Goal: Task Accomplishment & Management: Manage account settings

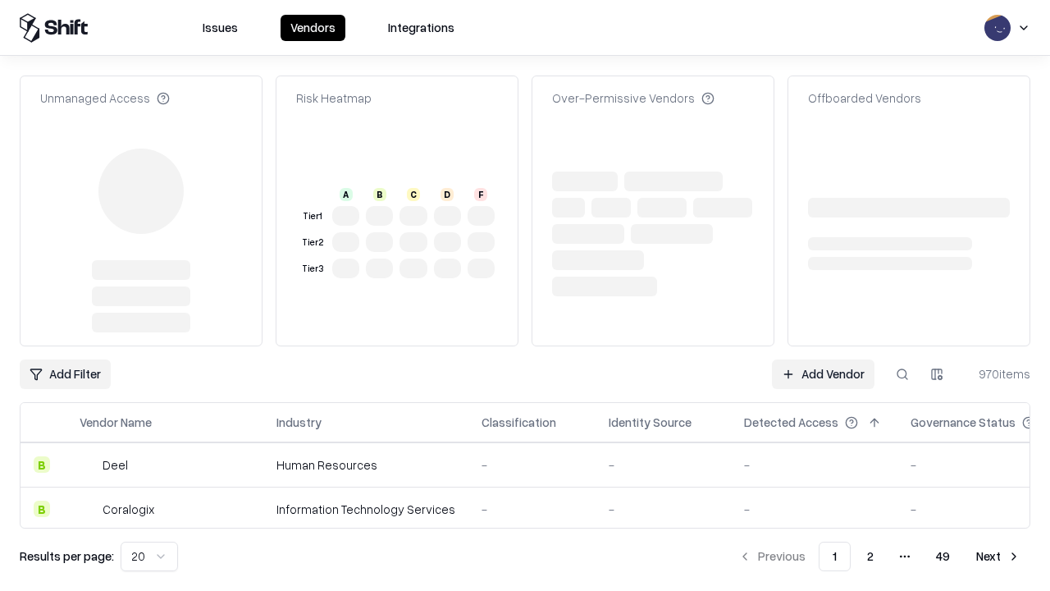
click at [823, 359] on link "Add Vendor" at bounding box center [823, 374] width 103 height 30
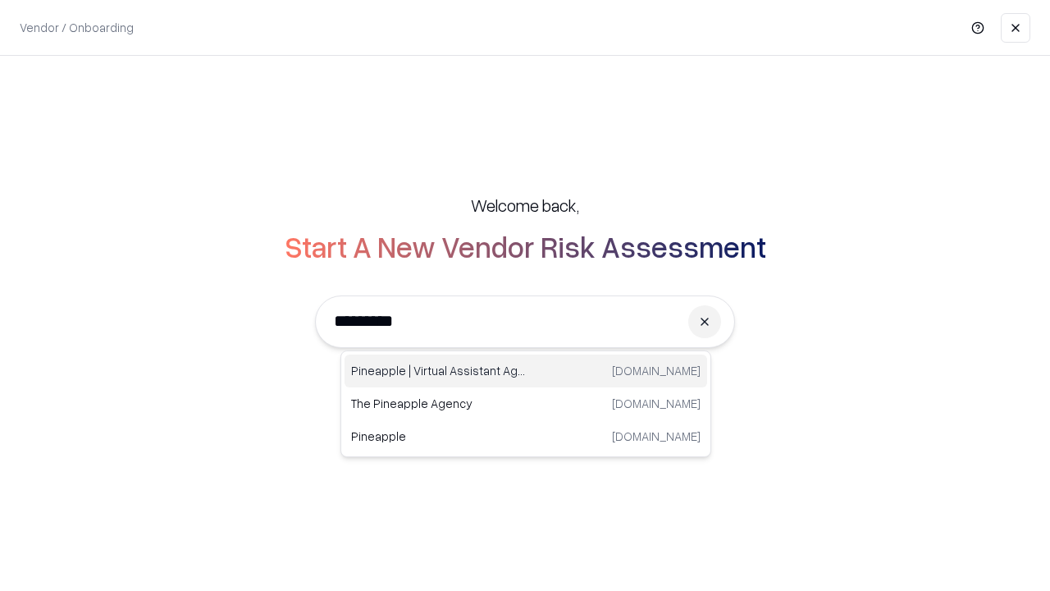
click at [526, 371] on div "Pineapple | Virtual Assistant Agency trypineapple.com" at bounding box center [526, 370] width 363 height 33
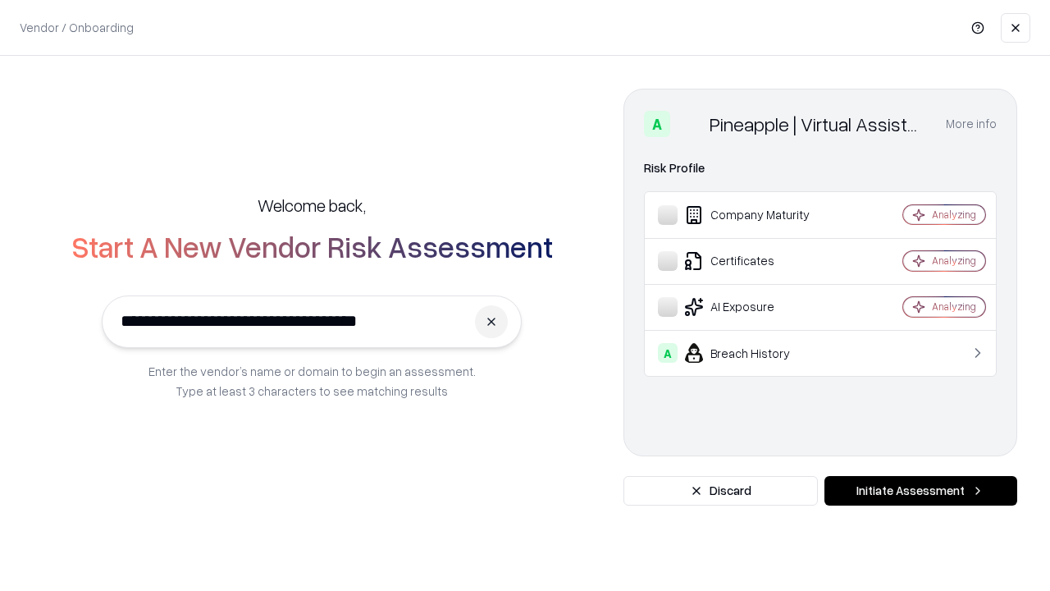
type input "**********"
click at [921, 491] on button "Initiate Assessment" at bounding box center [921, 491] width 193 height 30
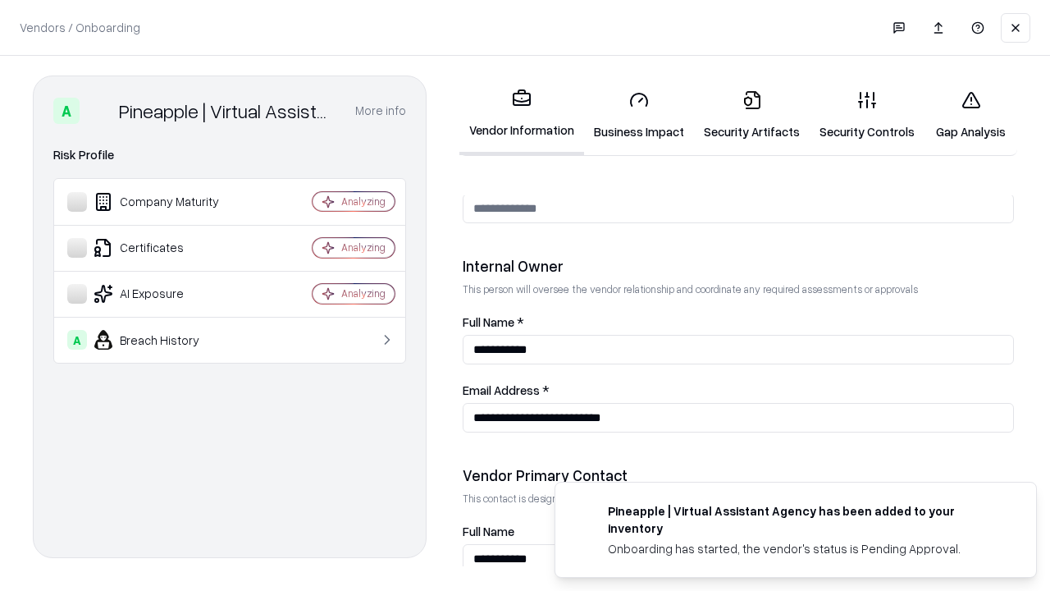
scroll to position [850, 0]
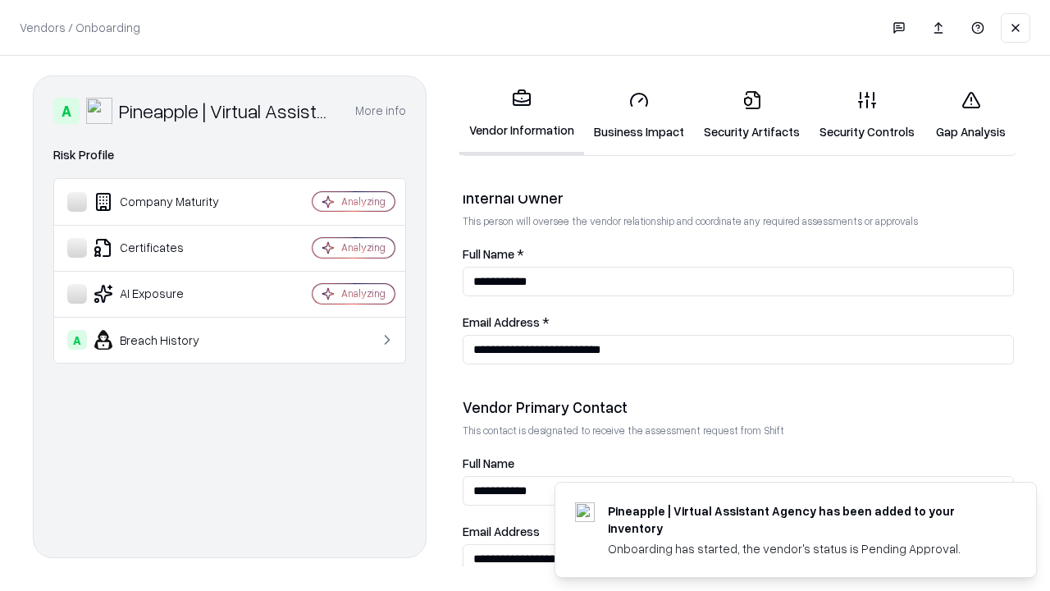
click at [639, 115] on link "Business Impact" at bounding box center [639, 115] width 110 height 76
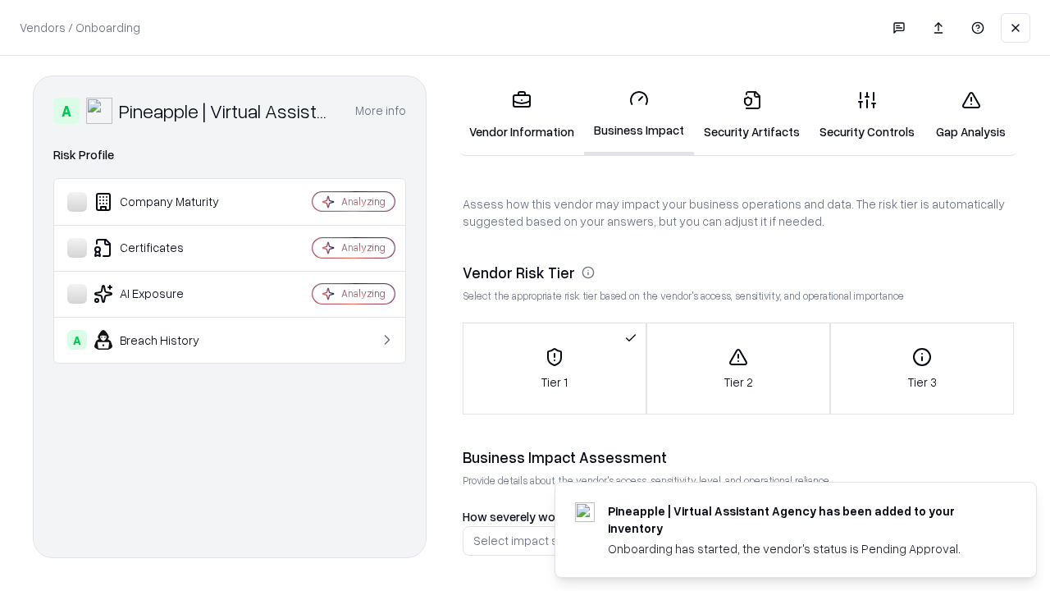
click at [752, 115] on link "Security Artifacts" at bounding box center [752, 115] width 116 height 76
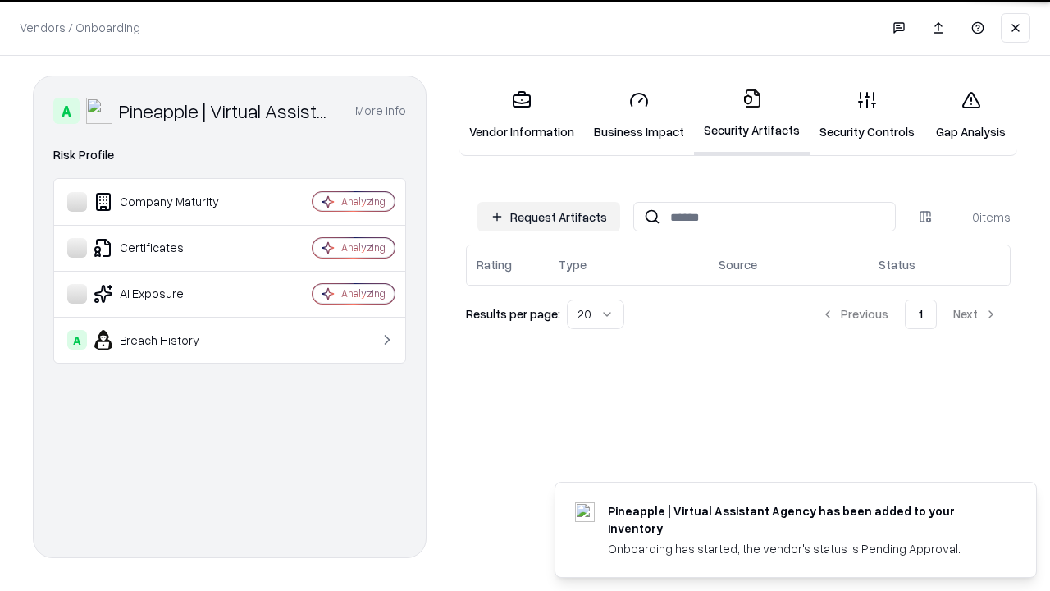
click at [549, 217] on button "Request Artifacts" at bounding box center [549, 217] width 143 height 30
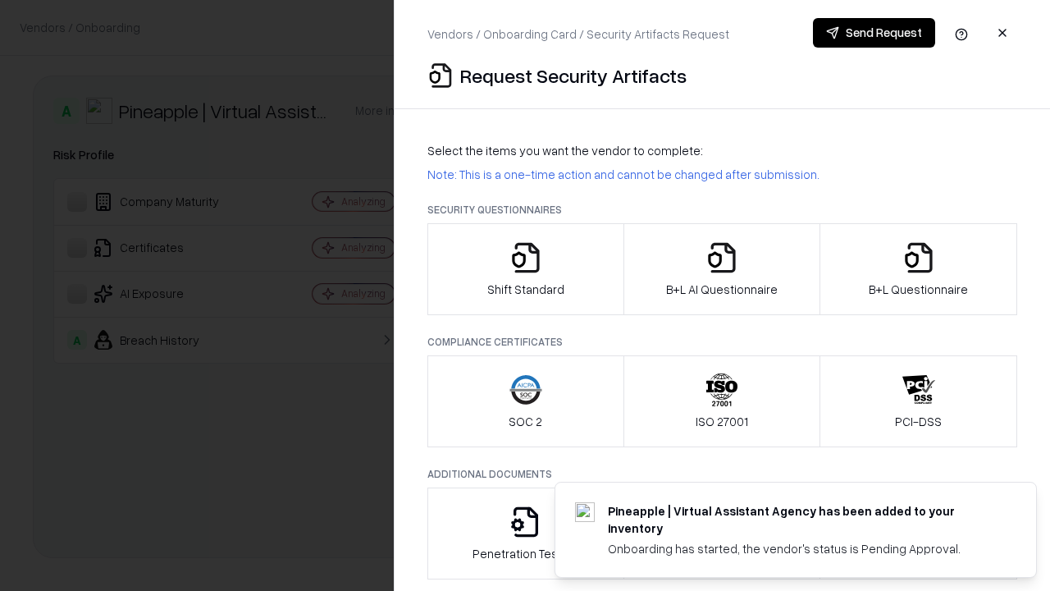
click at [525, 269] on icon "button" at bounding box center [526, 257] width 33 height 33
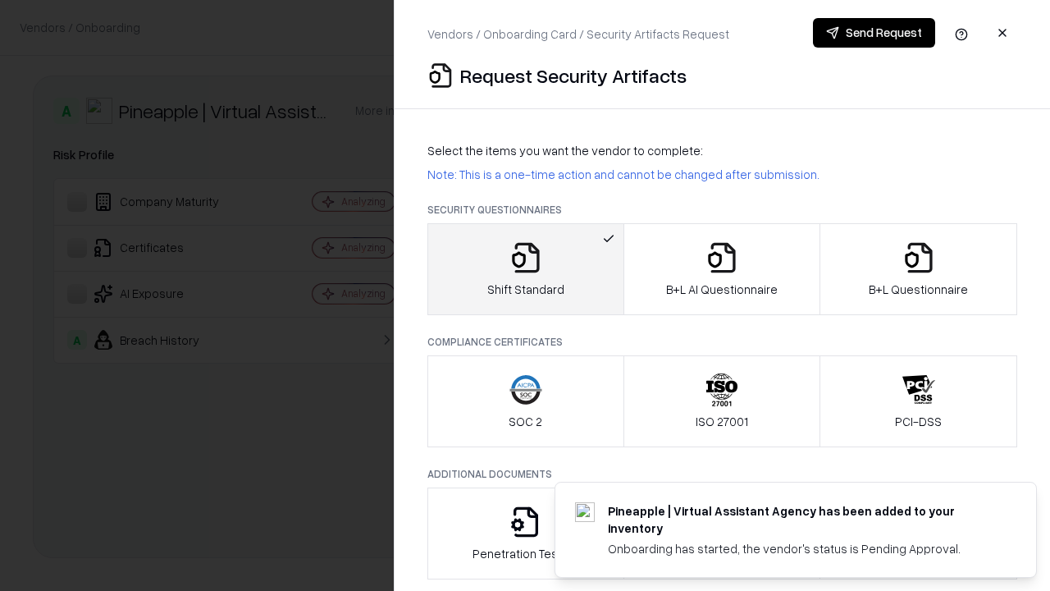
click at [874, 33] on button "Send Request" at bounding box center [874, 33] width 122 height 30
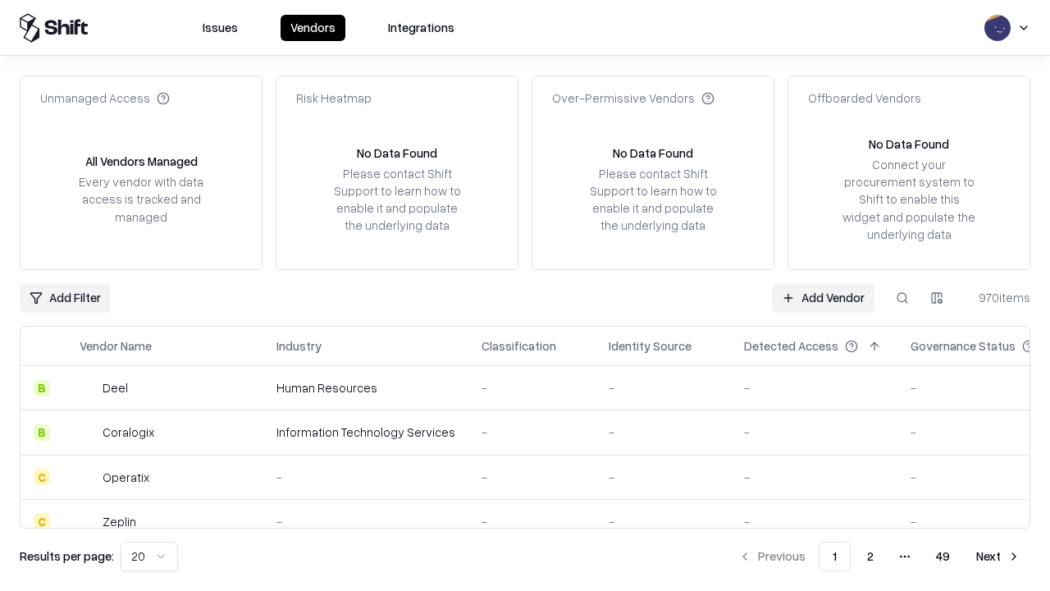
click at [903, 297] on button at bounding box center [903, 298] width 30 height 30
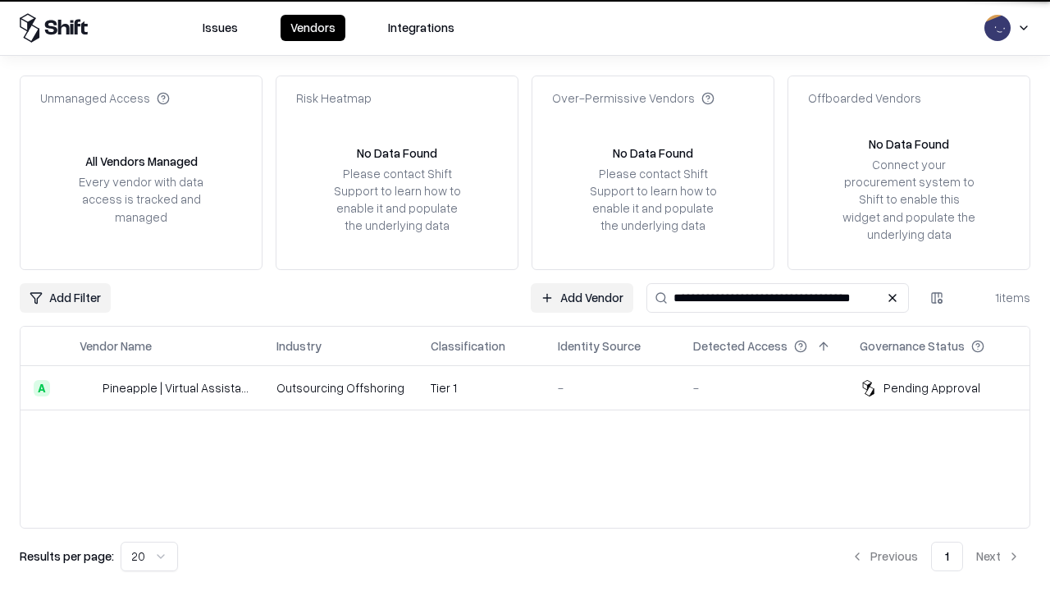
type input "**********"
click at [535, 387] on td "Tier 1" at bounding box center [481, 388] width 127 height 44
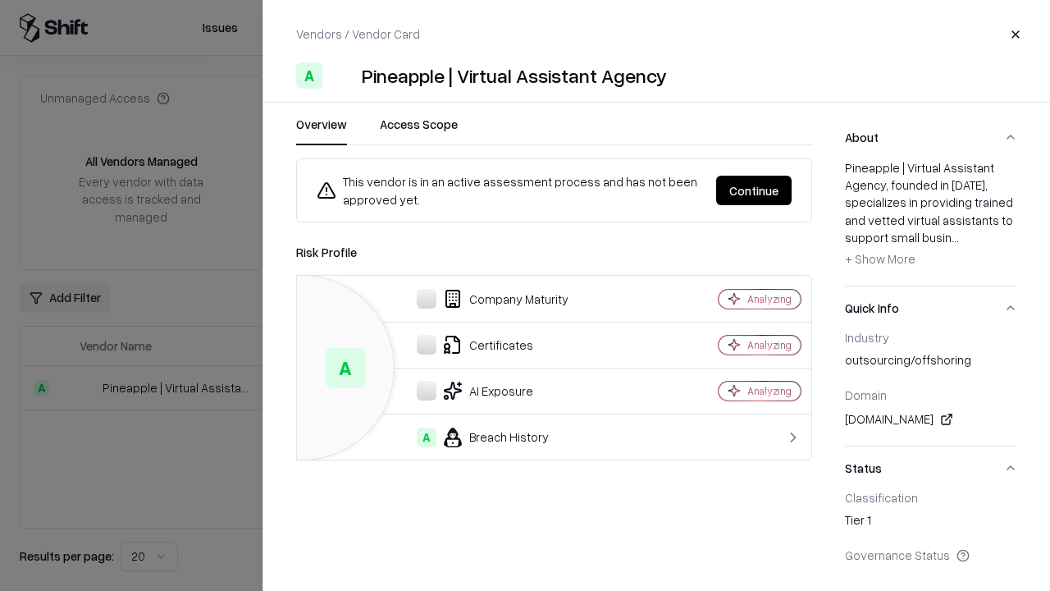
click at [754, 190] on button "Continue" at bounding box center [753, 191] width 75 height 30
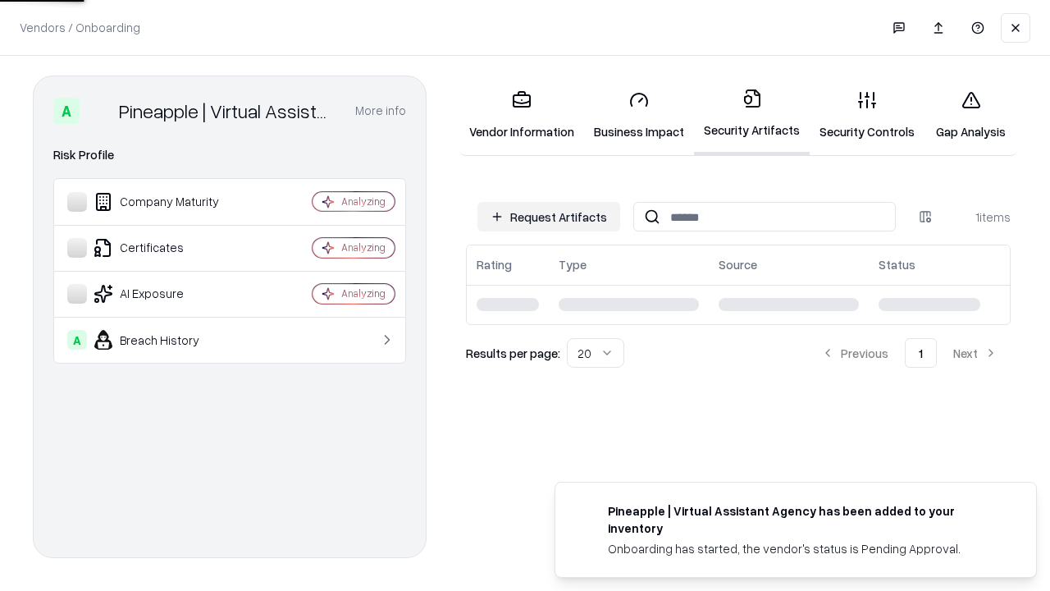
click at [867, 115] on link "Security Controls" at bounding box center [867, 115] width 115 height 76
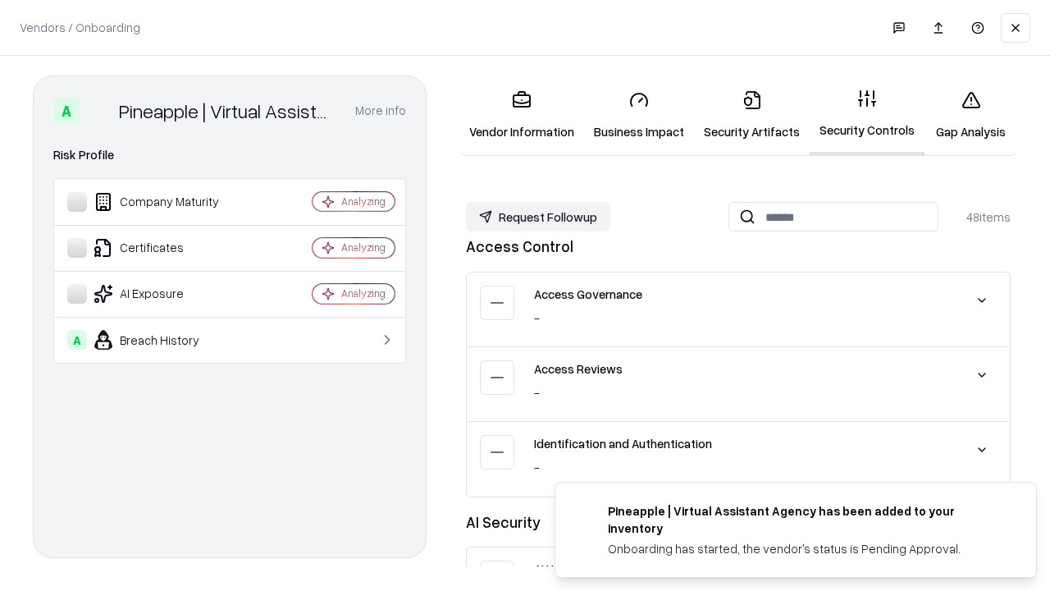
click at [538, 217] on button "Request Followup" at bounding box center [538, 217] width 144 height 30
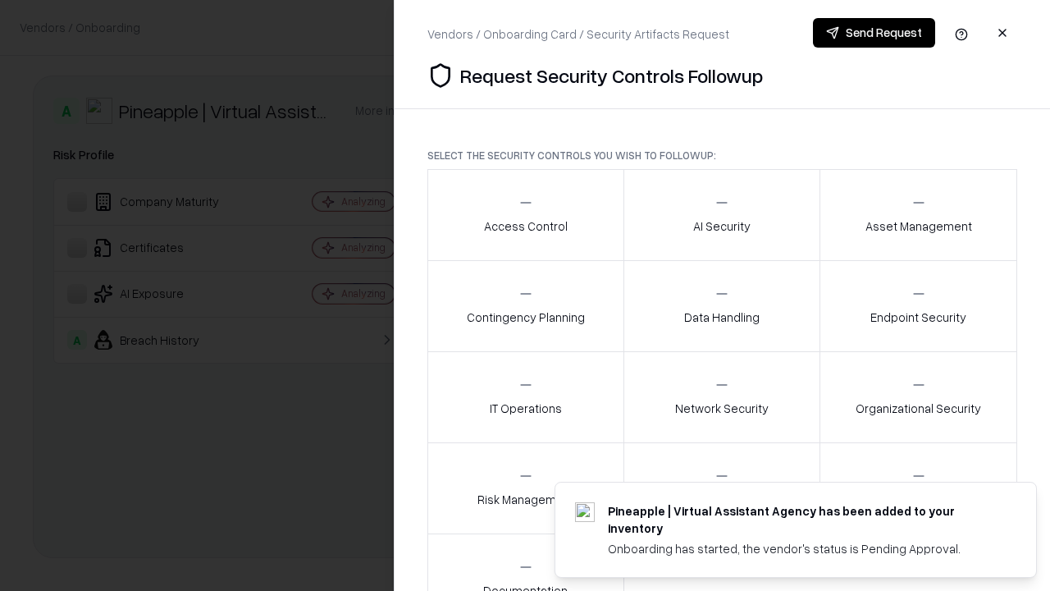
click at [525, 215] on div "Access Control" at bounding box center [526, 214] width 84 height 40
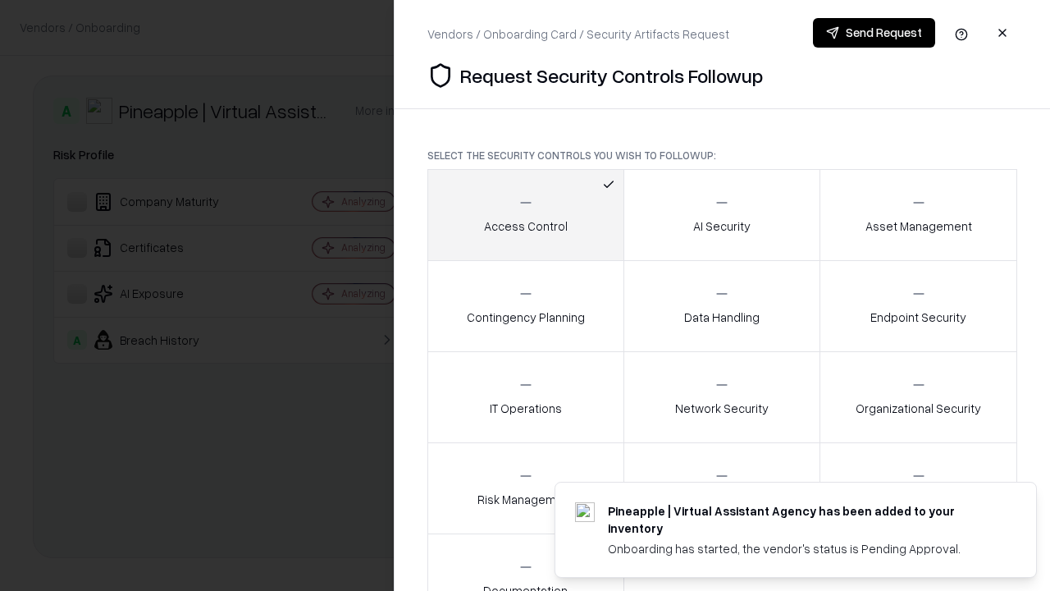
click at [874, 33] on button "Send Request" at bounding box center [874, 33] width 122 height 30
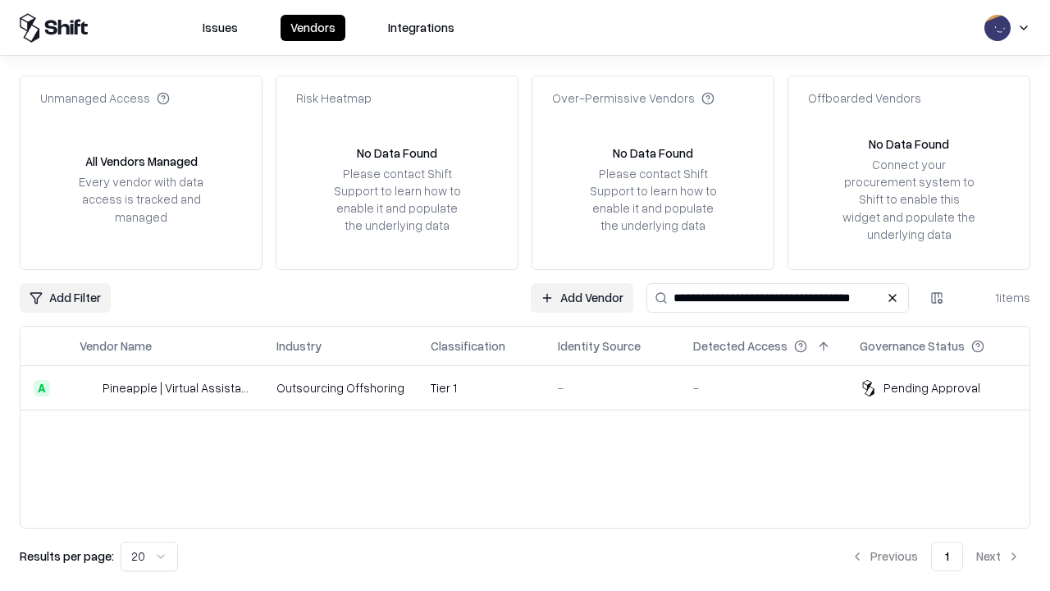
type input "**********"
click at [535, 387] on td "Tier 1" at bounding box center [481, 388] width 127 height 44
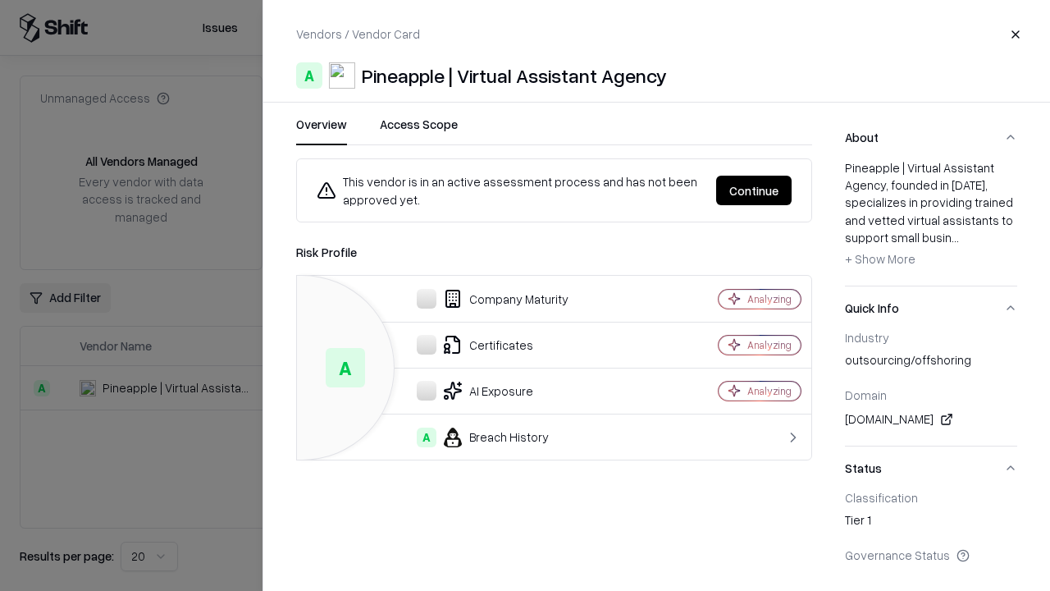
click at [754, 190] on button "Continue" at bounding box center [753, 191] width 75 height 30
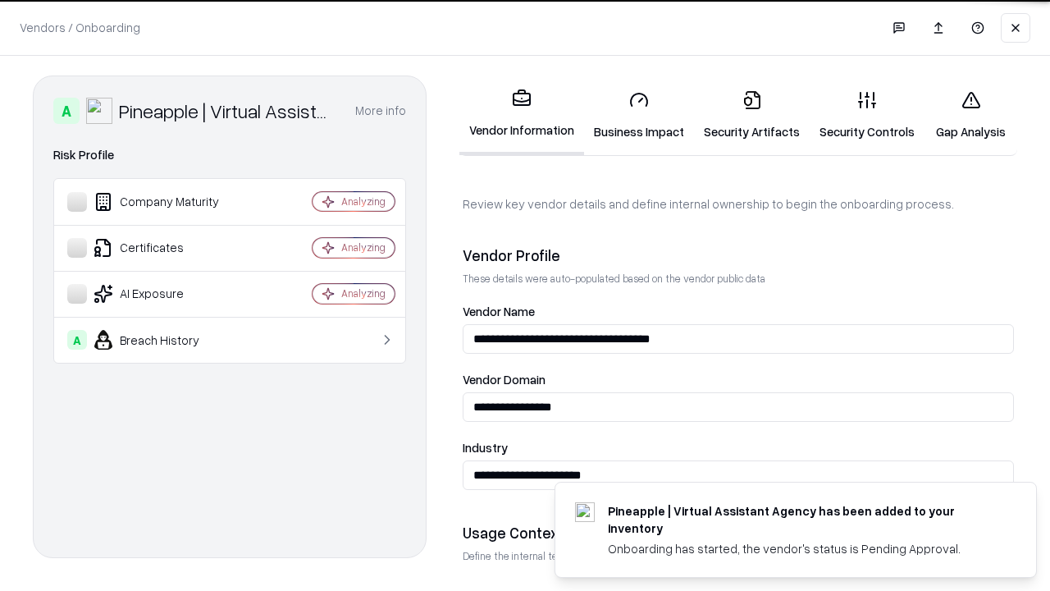
click at [971, 115] on link "Gap Analysis" at bounding box center [971, 115] width 93 height 76
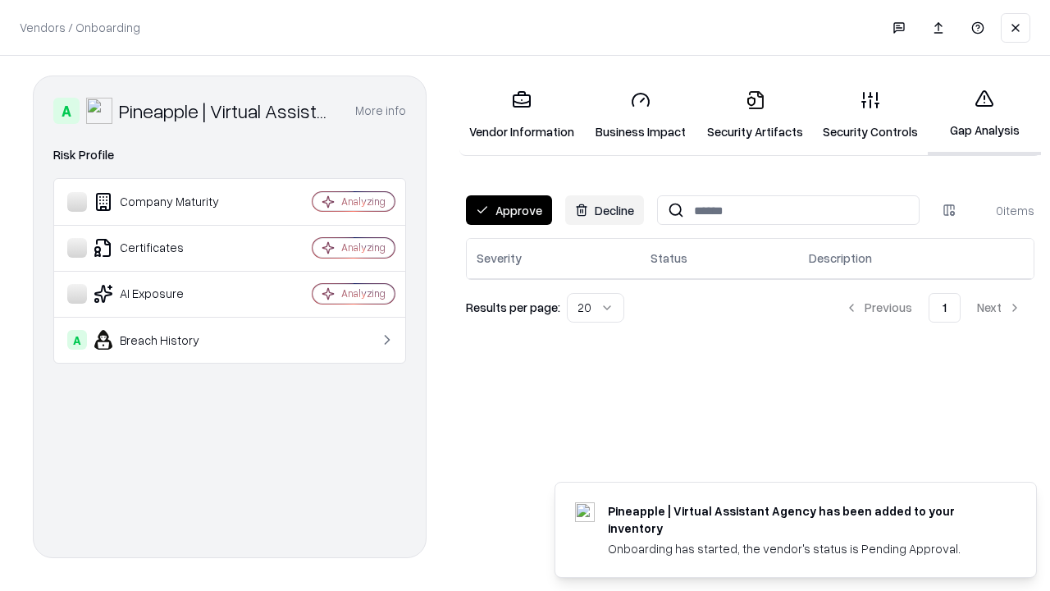
click at [509, 210] on button "Approve" at bounding box center [509, 210] width 86 height 30
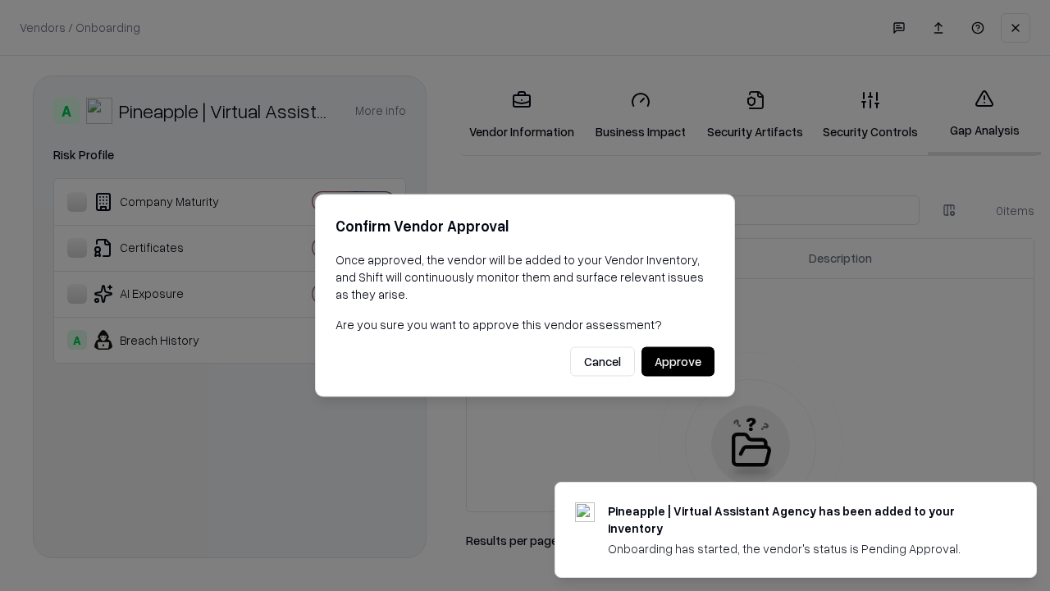
click at [678, 361] on button "Approve" at bounding box center [678, 362] width 73 height 30
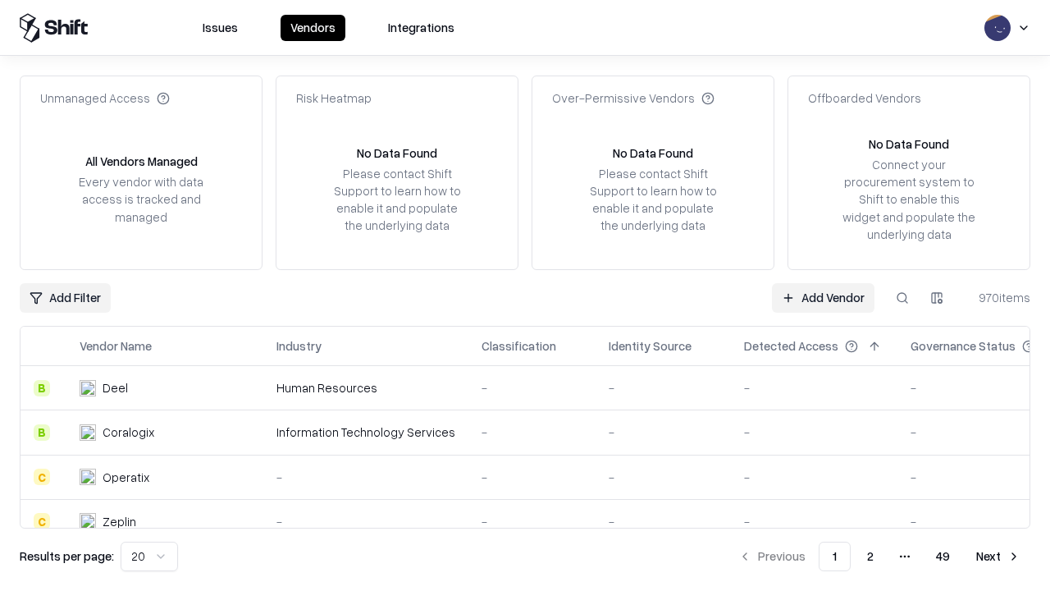
type input "**********"
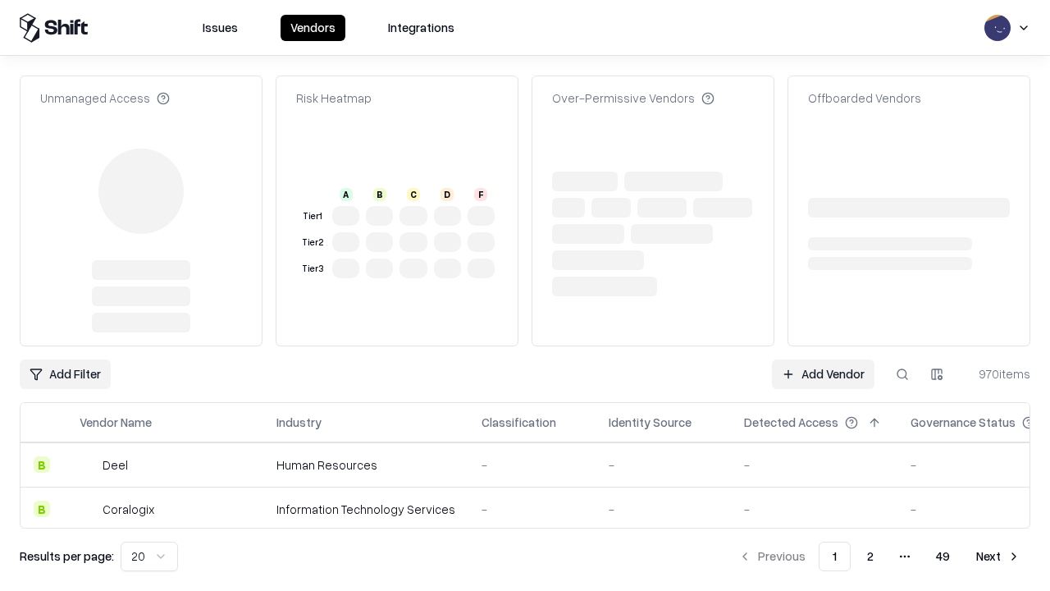
click at [823, 374] on link "Add Vendor" at bounding box center [823, 374] width 103 height 30
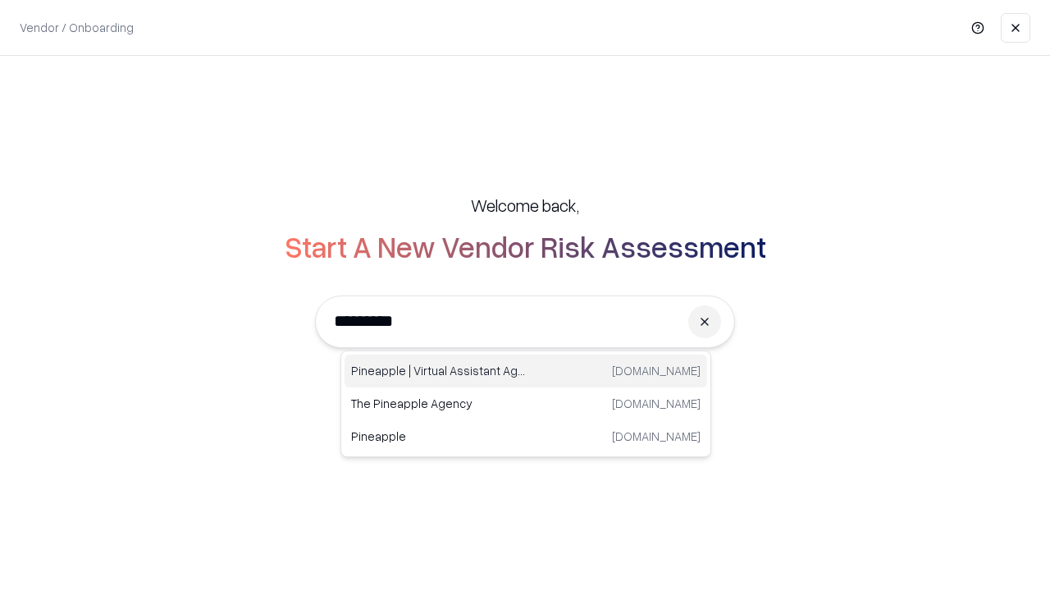
click at [526, 371] on div "Pineapple | Virtual Assistant Agency trypineapple.com" at bounding box center [526, 370] width 363 height 33
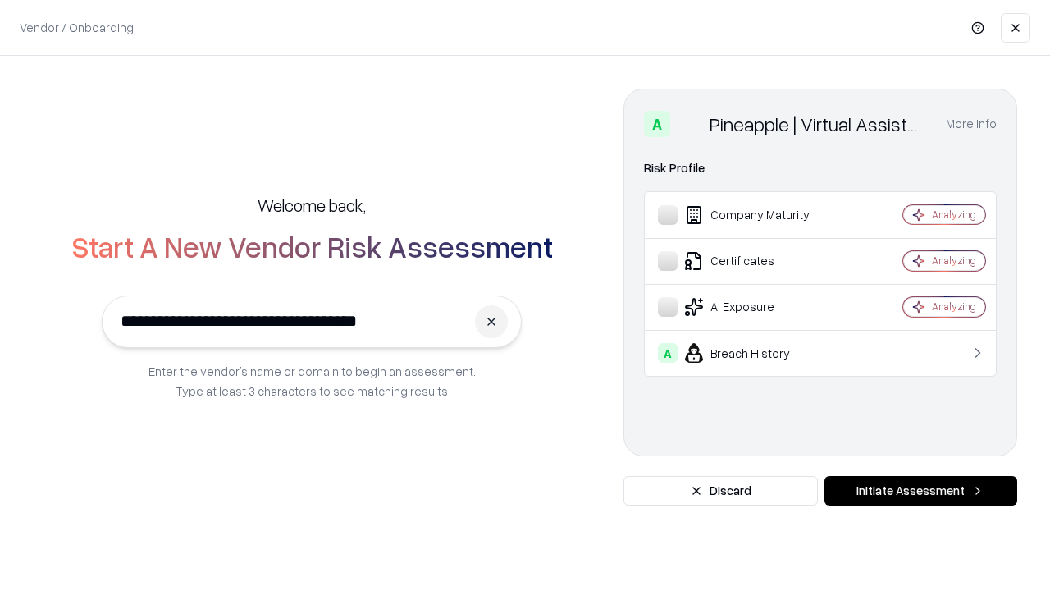
type input "**********"
click at [921, 491] on button "Initiate Assessment" at bounding box center [921, 491] width 193 height 30
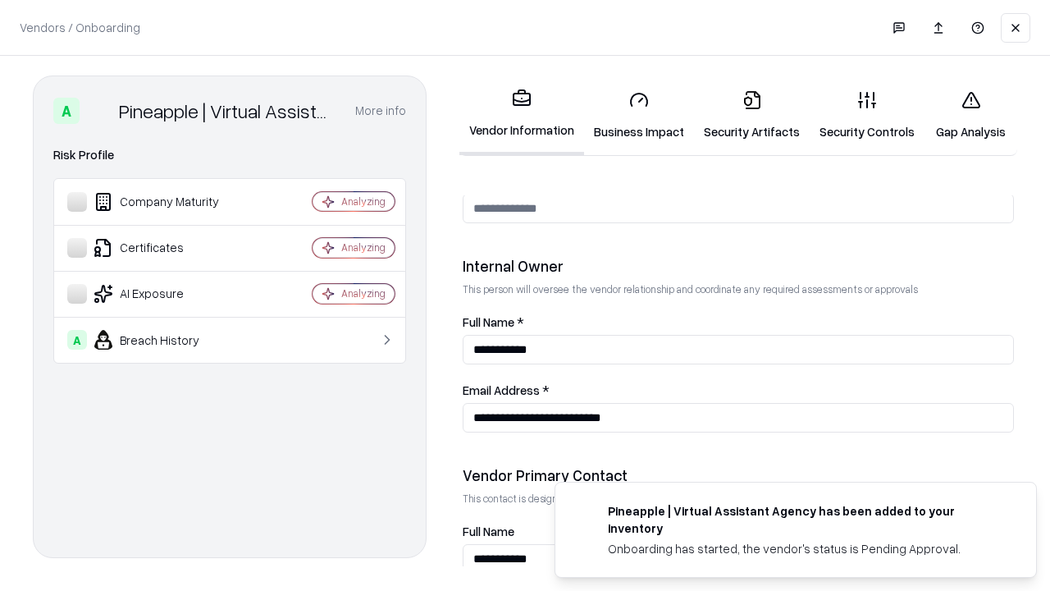
scroll to position [850, 0]
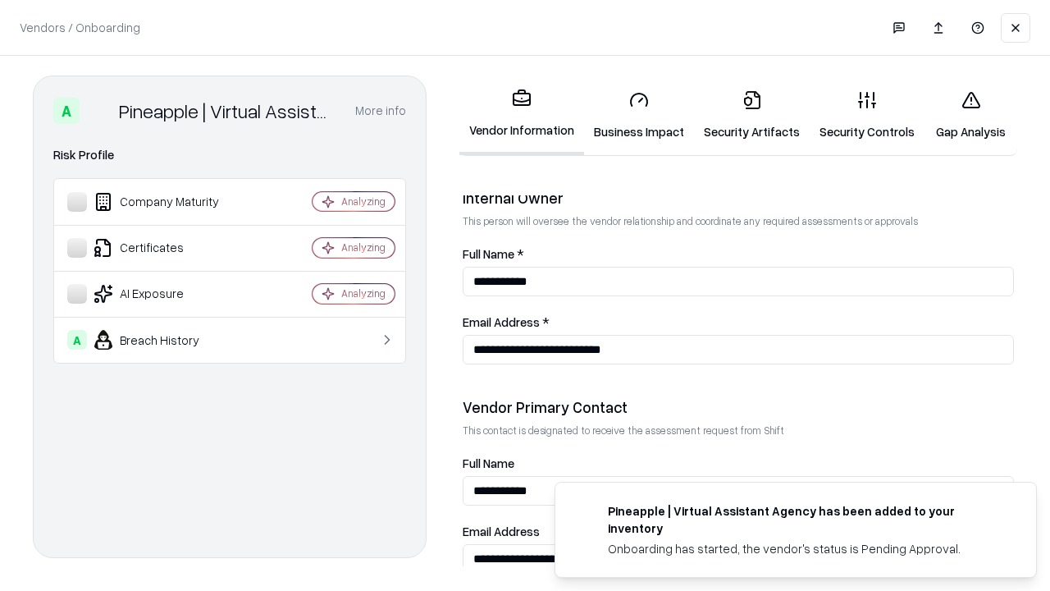
click at [971, 115] on link "Gap Analysis" at bounding box center [971, 115] width 93 height 76
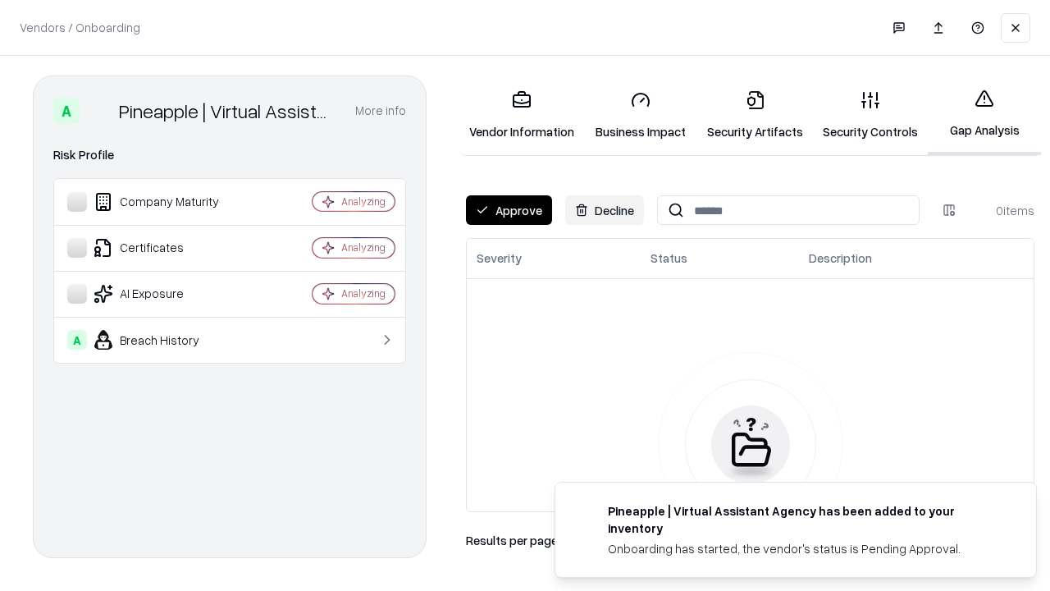
click at [509, 210] on button "Approve" at bounding box center [509, 210] width 86 height 30
